Goal: Information Seeking & Learning: Learn about a topic

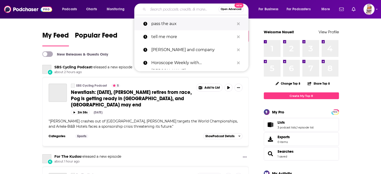
click at [151, 26] on link "pass the aux" at bounding box center [191, 23] width 114 height 13
type input "pass the aux"
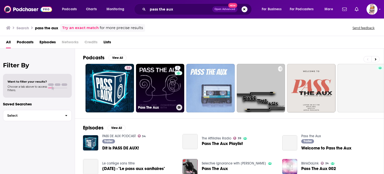
click at [171, 89] on link "3 Pass The Aux" at bounding box center [160, 88] width 49 height 49
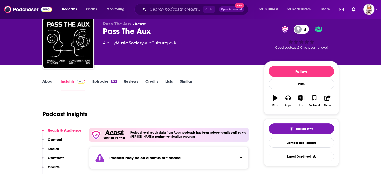
scroll to position [33, 0]
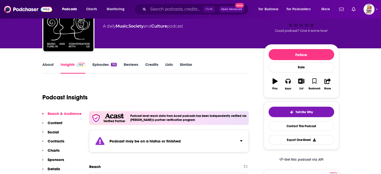
click at [105, 67] on link "Episodes 125" at bounding box center [104, 68] width 24 height 12
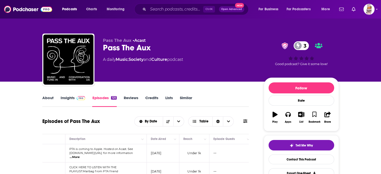
click at [166, 14] on div "Ctrl K Open Advanced New" at bounding box center [191, 10] width 114 height 12
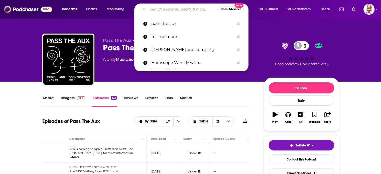
click at [164, 10] on input "Search podcasts, credits, & more..." at bounding box center [183, 9] width 70 height 8
click at [164, 47] on p "[PERSON_NAME] and company" at bounding box center [192, 49] width 83 height 13
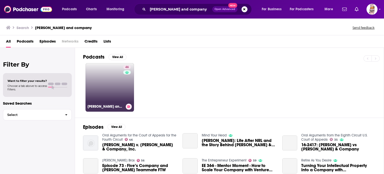
click at [112, 84] on link "46 [PERSON_NAME] and Company" at bounding box center [110, 87] width 49 height 49
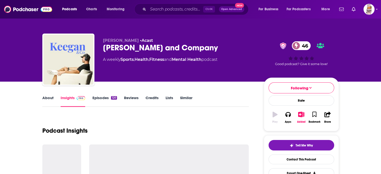
click at [108, 96] on link "Episodes 120" at bounding box center [104, 101] width 25 height 12
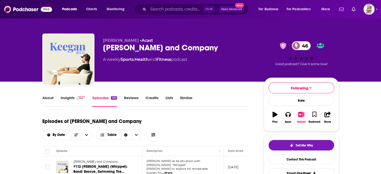
click at [188, 13] on div "Ctrl K Open Advanced New" at bounding box center [191, 10] width 114 height 12
